Goal: Navigation & Orientation: Find specific page/section

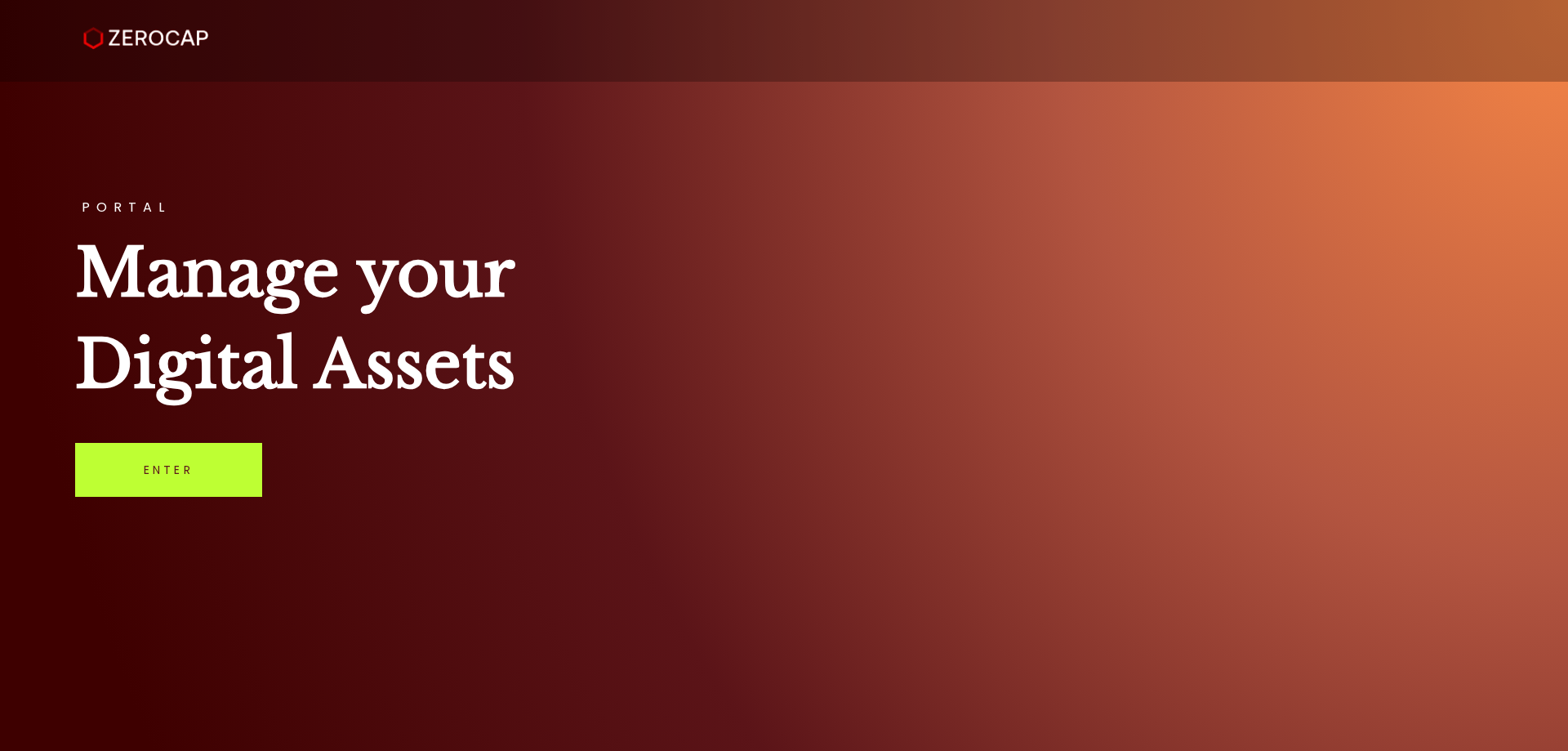
click at [164, 479] on link "Enter" at bounding box center [168, 469] width 187 height 54
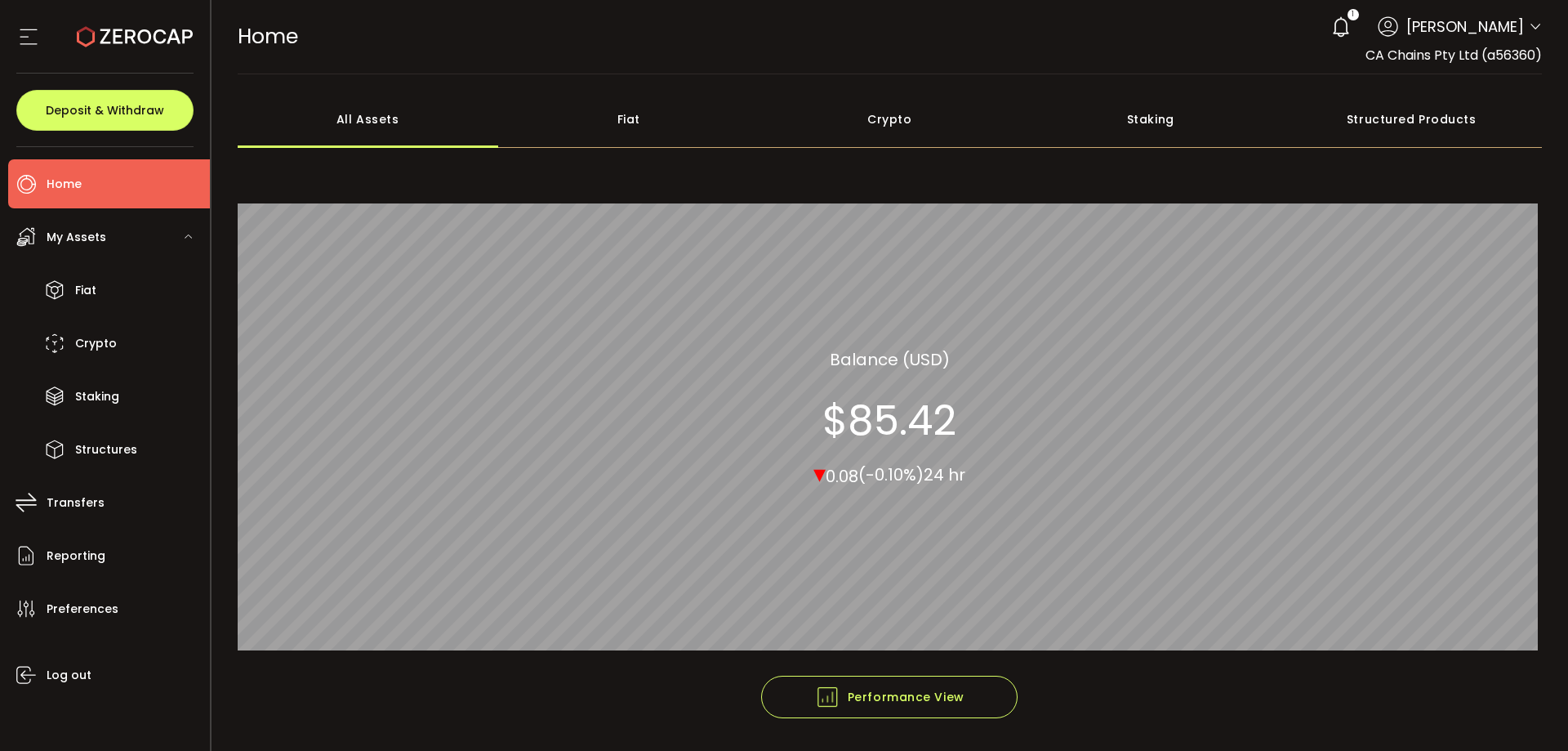
click at [569, 133] on div "Fiat" at bounding box center [629, 119] width 262 height 57
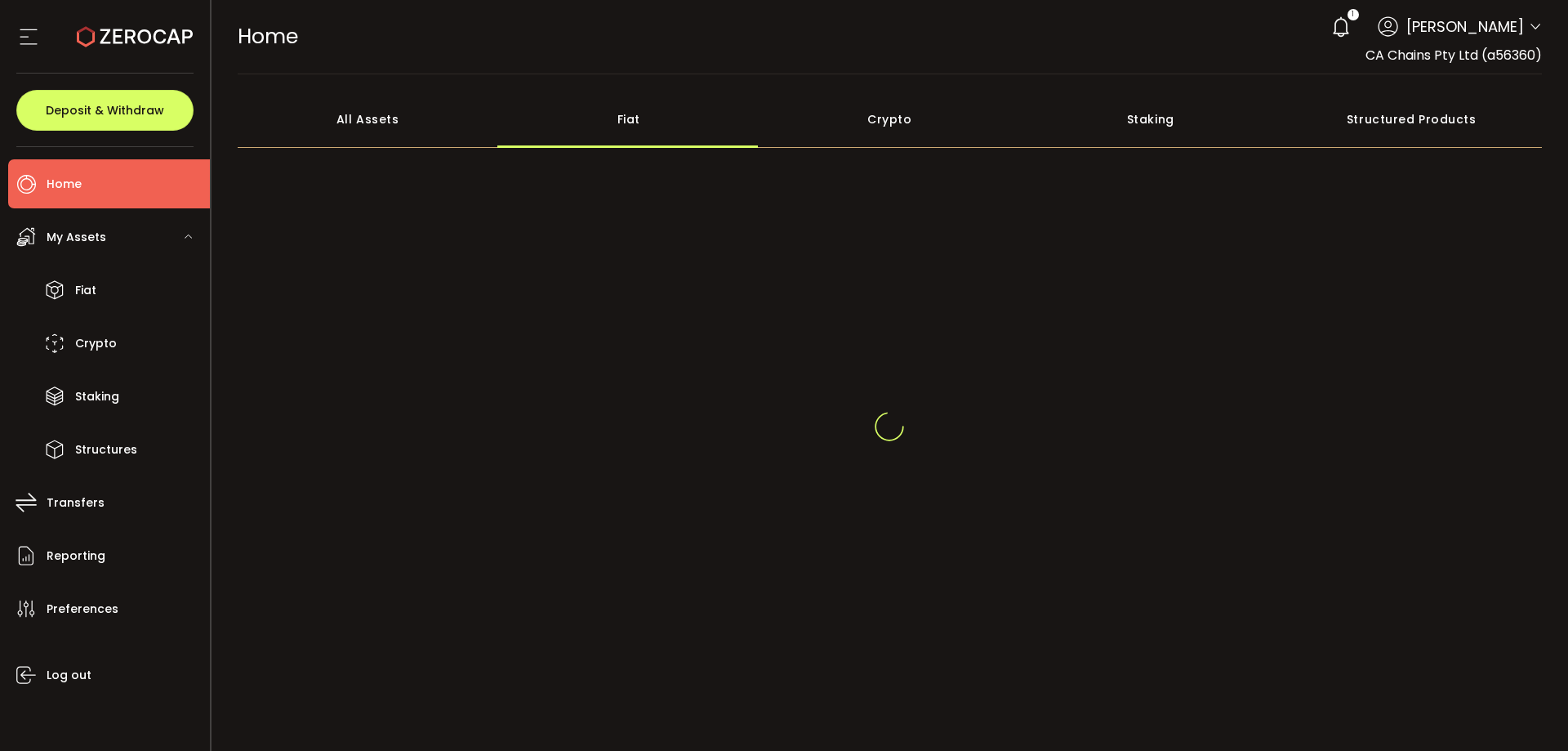
click at [400, 115] on div "All Assets" at bounding box center [369, 119] width 262 height 57
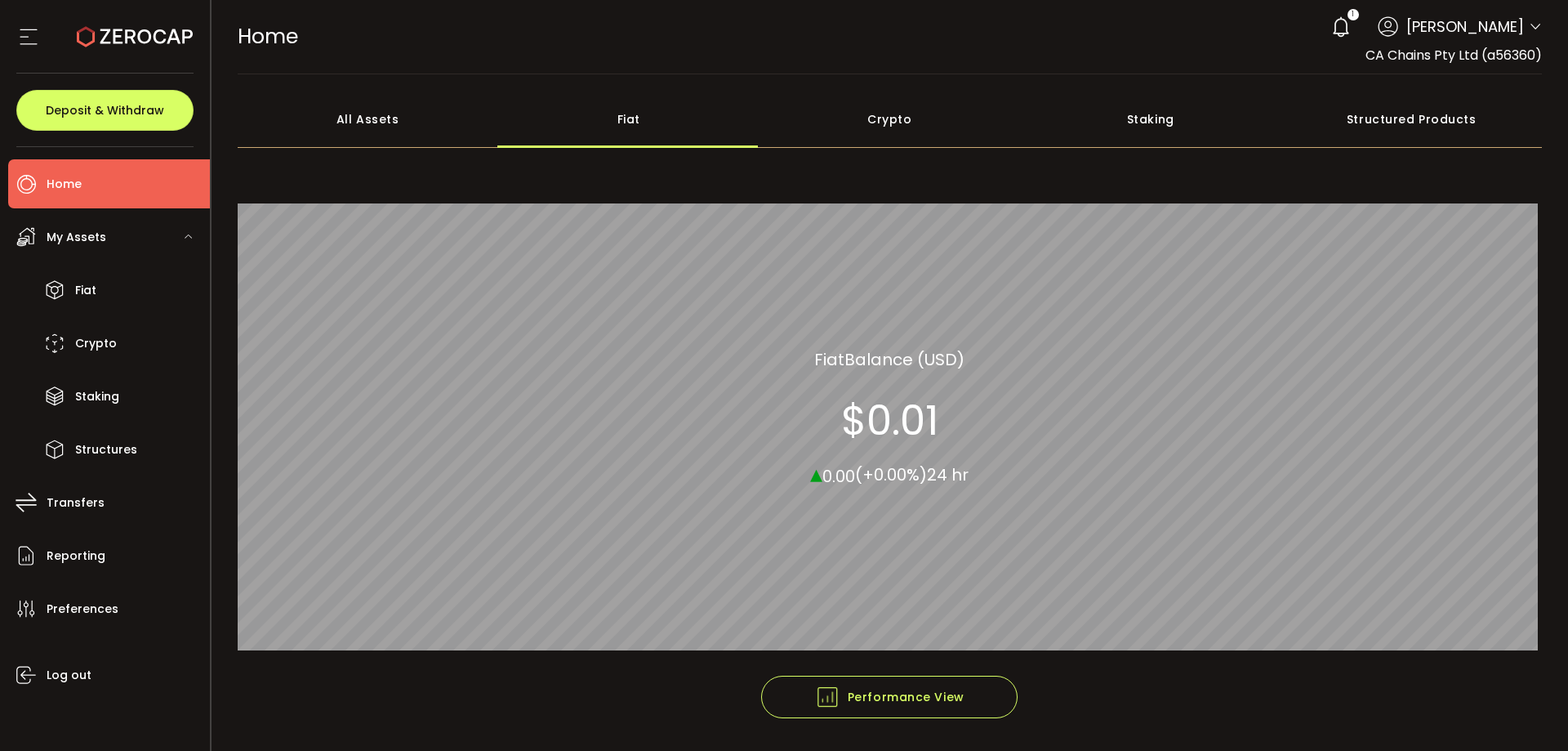
click at [341, 122] on div "All Assets" at bounding box center [369, 119] width 262 height 57
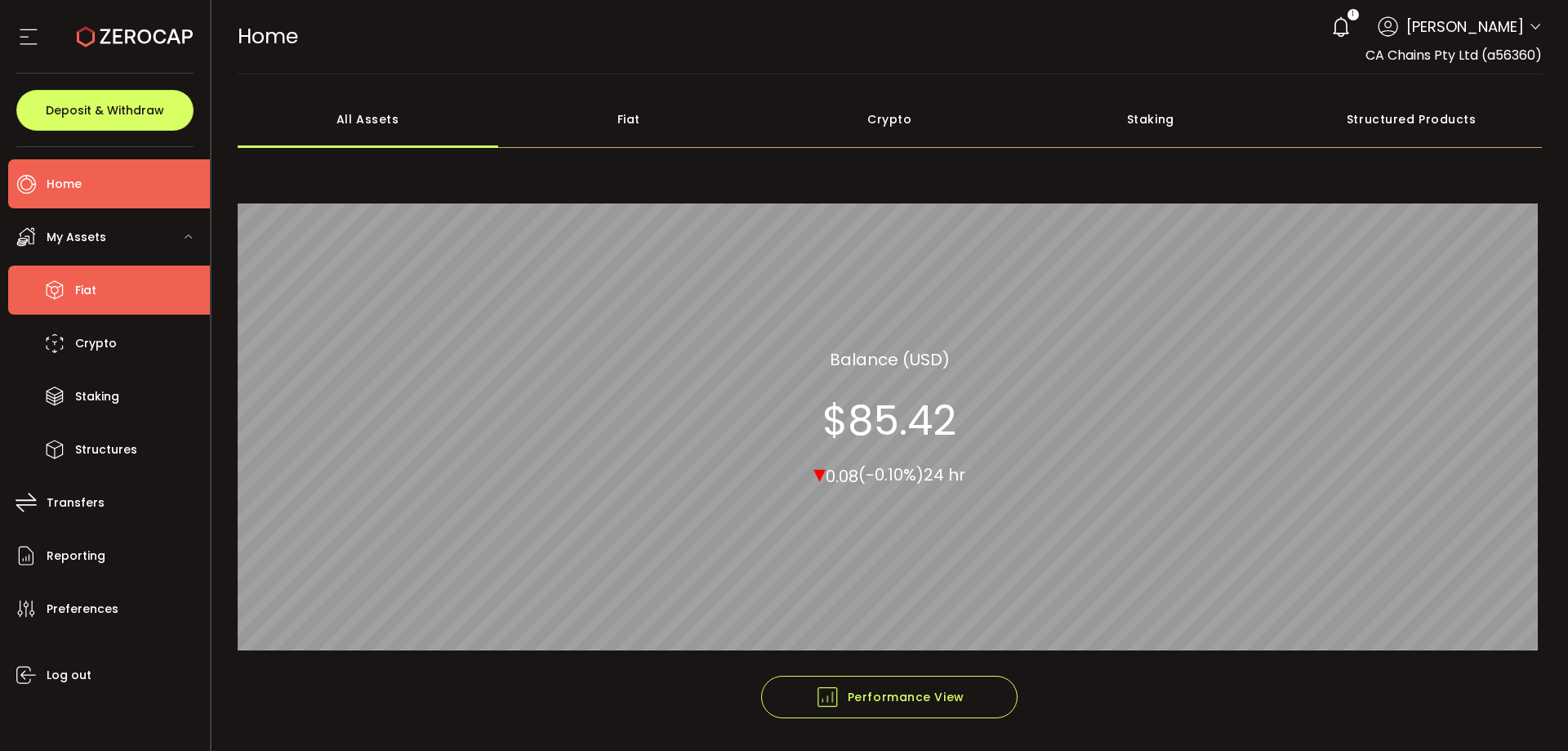
drag, startPoint x: 103, startPoint y: 276, endPoint x: 112, endPoint y: 243, distance: 34.2
click at [103, 276] on li "Fiat" at bounding box center [108, 289] width 201 height 49
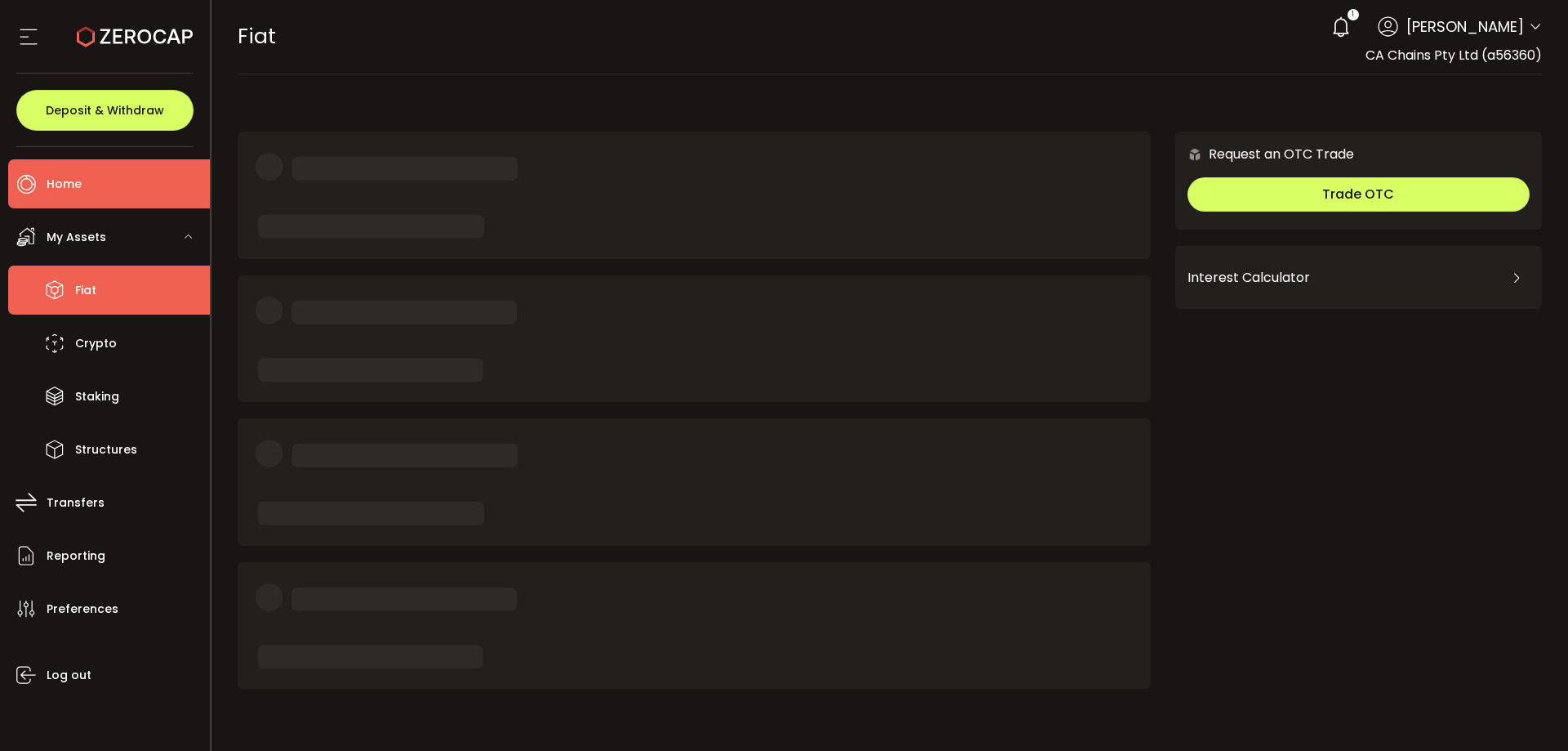
click at [132, 189] on li "Home" at bounding box center [108, 183] width 201 height 49
